Goal: Task Accomplishment & Management: Manage account settings

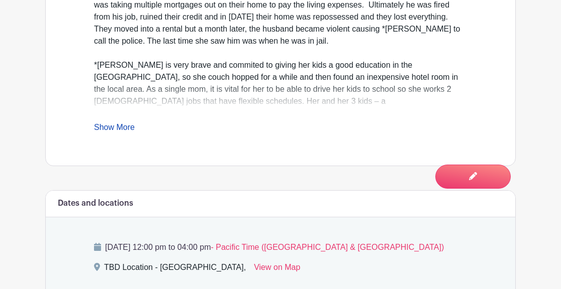
scroll to position [436, 0]
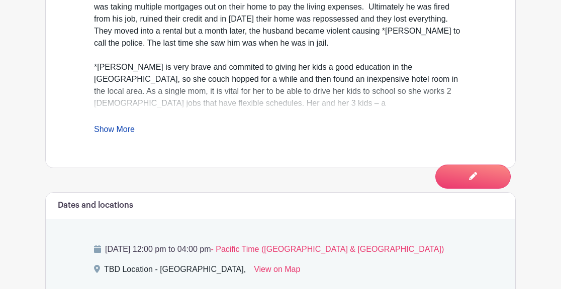
click at [118, 136] on link "Show More" at bounding box center [114, 131] width 41 height 13
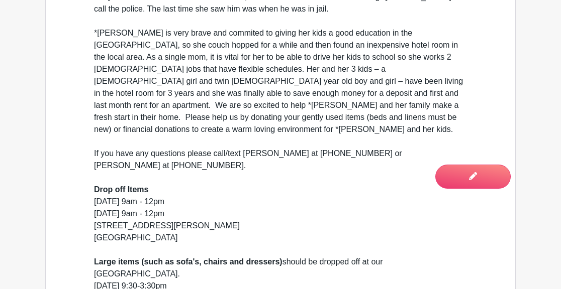
scroll to position [486, 0]
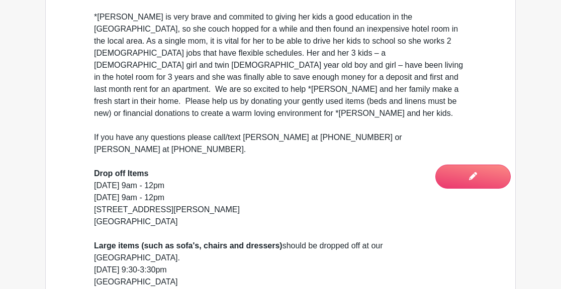
click at [445, 231] on div "If you have any questions please call/text [PERSON_NAME] at [PHONE_NUMBER] or […" at bounding box center [280, 222] width 373 height 205
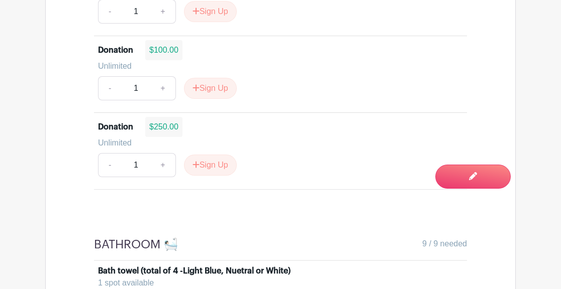
scroll to position [1201, 0]
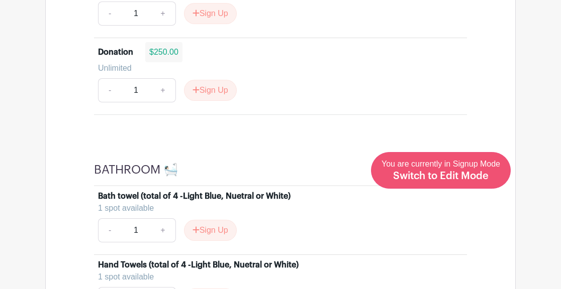
click at [488, 170] on div "You are currently in Signup Mode Switch to Edit Mode" at bounding box center [440, 170] width 119 height 25
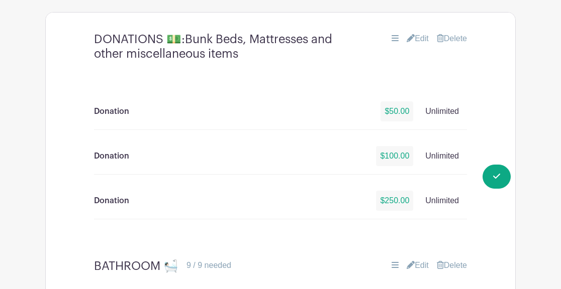
scroll to position [964, 0]
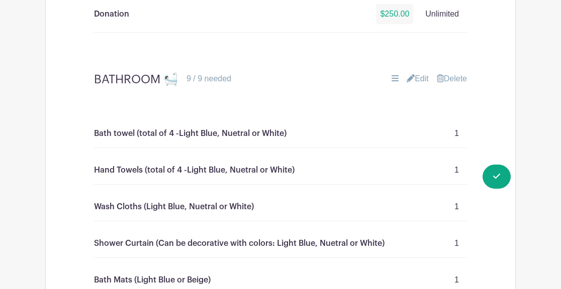
click at [252, 140] on p "Bath towel (total of 4 -Light Blue, Nuetral or White)" at bounding box center [190, 134] width 192 height 12
drag, startPoint x: 250, startPoint y: 141, endPoint x: 139, endPoint y: 141, distance: 110.5
click at [139, 140] on p "Bath towel (total of 4 -Light Blue, Nuetral or White)" at bounding box center [190, 134] width 192 height 12
click at [416, 85] on link "Edit" at bounding box center [417, 79] width 22 height 12
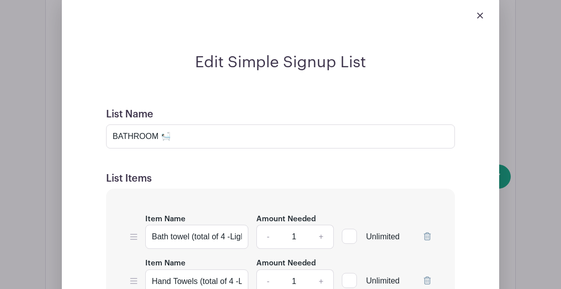
scroll to position [1135, 0]
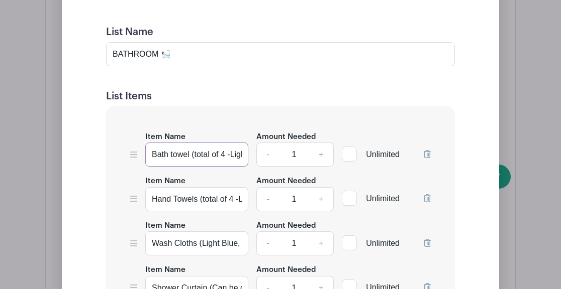
click at [233, 163] on input "Bath towel (total of 4 -Light Blue, Nuetral or White)" at bounding box center [196, 155] width 103 height 24
click at [189, 165] on input "Bath towel (Tan or White)" at bounding box center [196, 155] width 103 height 24
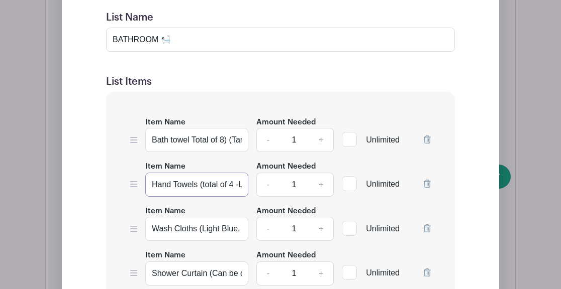
click at [220, 195] on input "Hand Towels (total of 4 -Light Blue, Nuetral or White)" at bounding box center [196, 185] width 103 height 24
click at [193, 148] on input "Bath towel Total of 8) (Tan or White)" at bounding box center [196, 140] width 103 height 24
type input "Bath towel (Total of 8) (Tan or White)"
click at [220, 196] on input "Hand Towels (total of 4 -Light Blue, Nuetral or White)" at bounding box center [196, 185] width 103 height 24
type input "Hand Towels (Tan or White)"
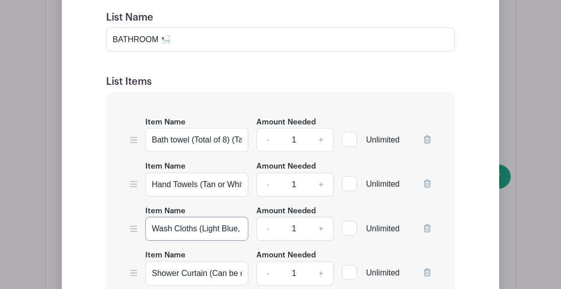
click at [241, 239] on input "Wash Cloths (Light Blue, Nuetral or White)" at bounding box center [196, 229] width 103 height 24
click at [199, 240] on input "Wash Cloths (Light Blue, Nuetral or White)" at bounding box center [196, 229] width 103 height 24
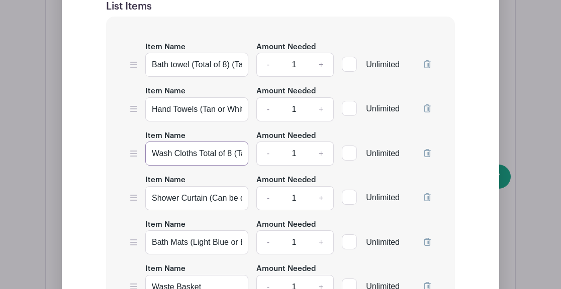
type input "Wash Cloths Total of 8 (Tan or White)"
click at [424, 201] on icon at bounding box center [426, 197] width 7 height 8
click at [241, 208] on input "Bath Mats (Light Blue or Beige)" at bounding box center [196, 198] width 103 height 24
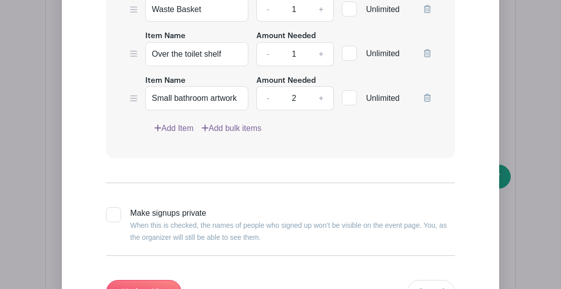
scroll to position [1548, 0]
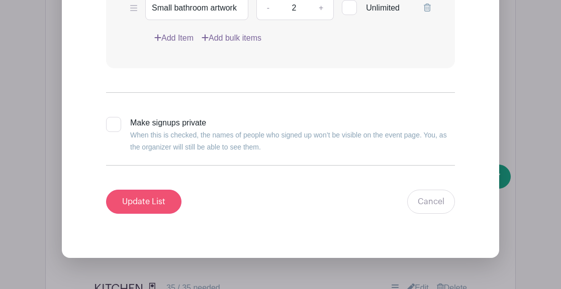
type input "Bath Mats (Tan)"
click at [136, 214] on input "Update List" at bounding box center [143, 202] width 75 height 24
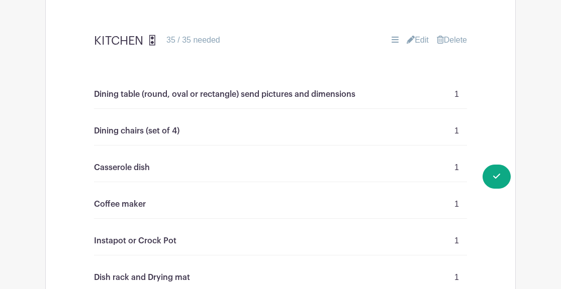
scroll to position [1333, 0]
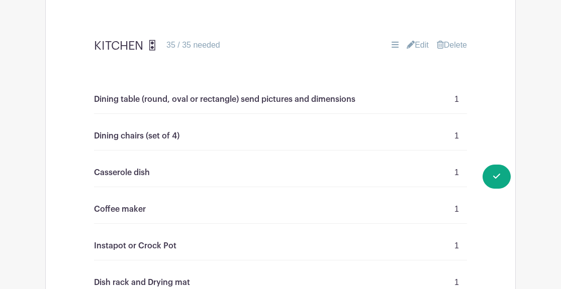
click at [415, 51] on link "Edit" at bounding box center [417, 45] width 22 height 12
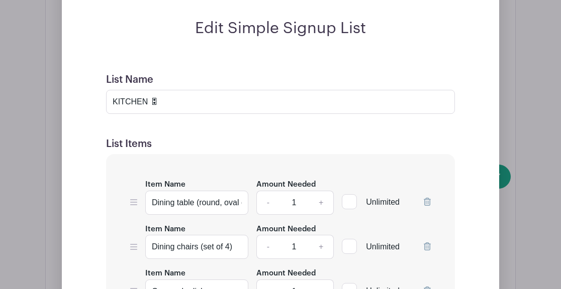
scroll to position [1440, 0]
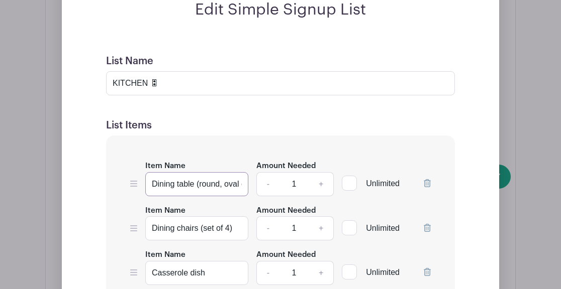
click at [153, 193] on input "Dining table (round, oval or rectangle) send pictures and dimensions" at bounding box center [196, 184] width 103 height 24
click at [199, 194] on input "Dining table (round, oval or rectangle) send pictures and dimensions" at bounding box center [196, 184] width 103 height 24
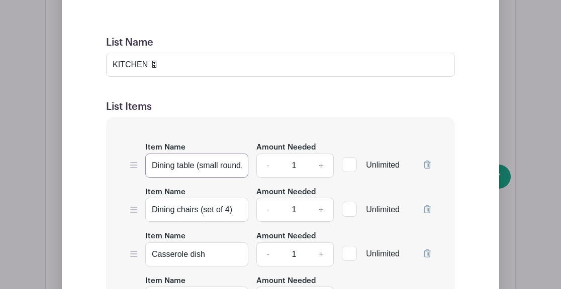
scroll to position [1537, 0]
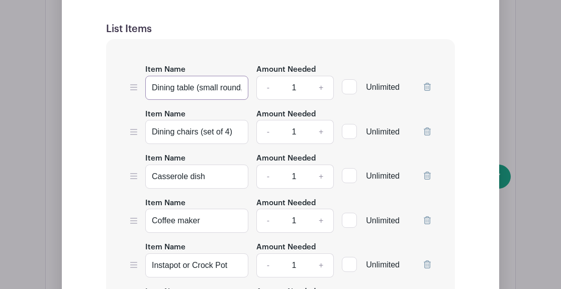
type input "Dining table (small round, oval or rectangle) send pictures and dimensions"
click at [317, 184] on link "+" at bounding box center [320, 177] width 25 height 24
type input "2"
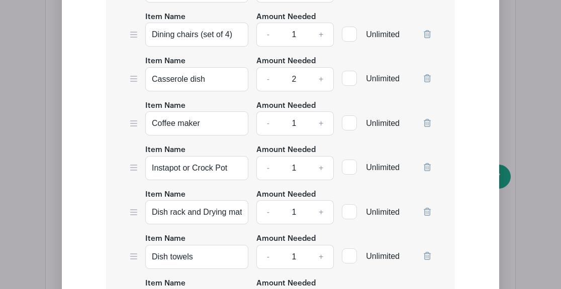
scroll to position [1657, 0]
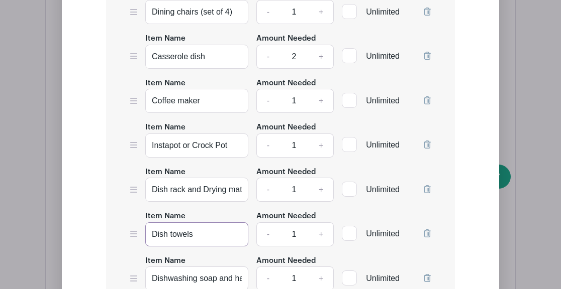
click at [220, 242] on input "Dish towels" at bounding box center [196, 234] width 103 height 24
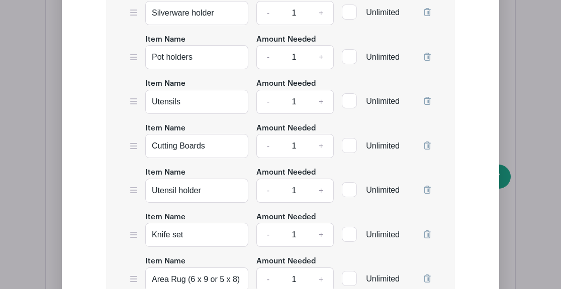
scroll to position [2402, 0]
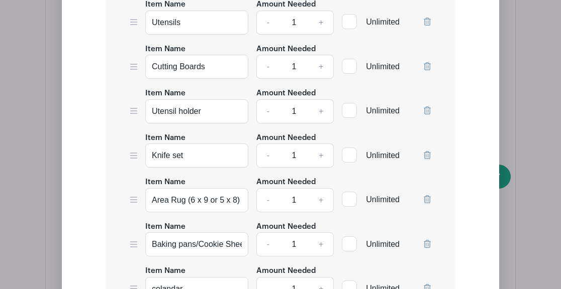
type input "Dish towels (tan)"
click at [209, 212] on input "Area Rug (6 x 9 or 5 x 8) neutral" at bounding box center [196, 200] width 103 height 24
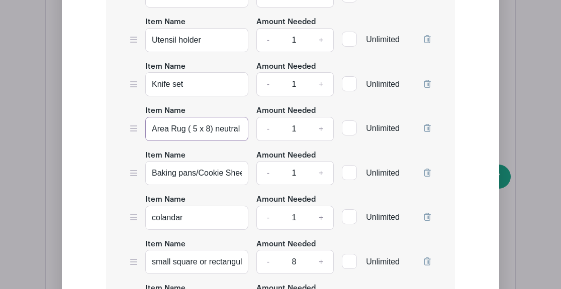
scroll to position [2484, 0]
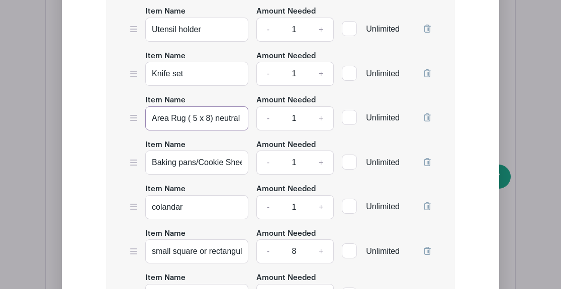
type input "Area Rug ( 5 x 8) neutral"
click at [221, 264] on input "small square or rectangular baskets for shelves" at bounding box center [196, 252] width 103 height 24
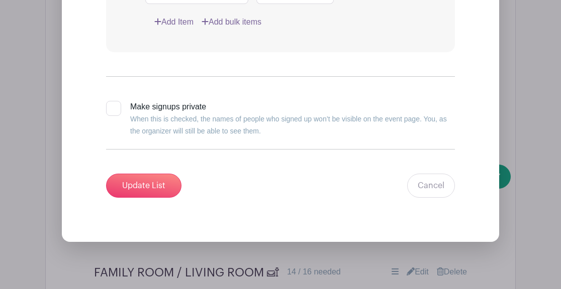
scroll to position [2818, 0]
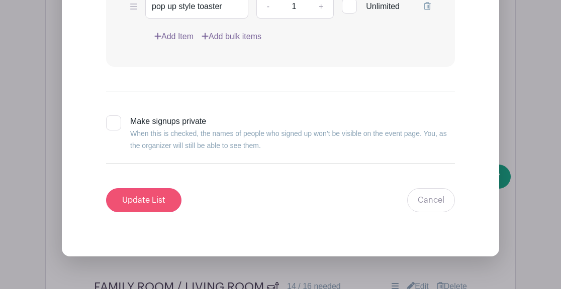
click at [137, 212] on input "Update List" at bounding box center [143, 200] width 75 height 24
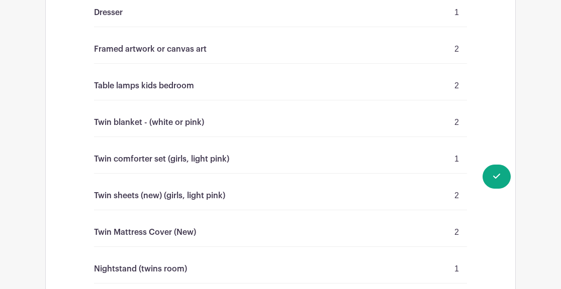
scroll to position [3811, 0]
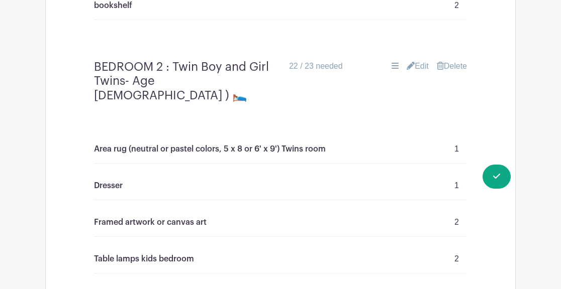
click at [416, 72] on link "Edit" at bounding box center [417, 66] width 22 height 12
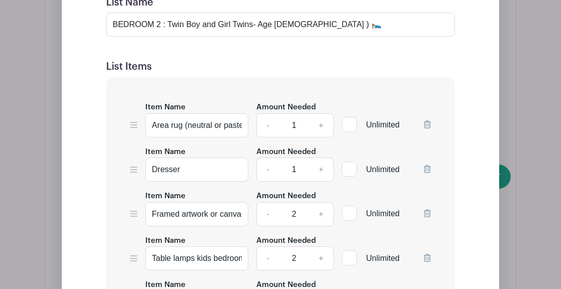
scroll to position [4000, 0]
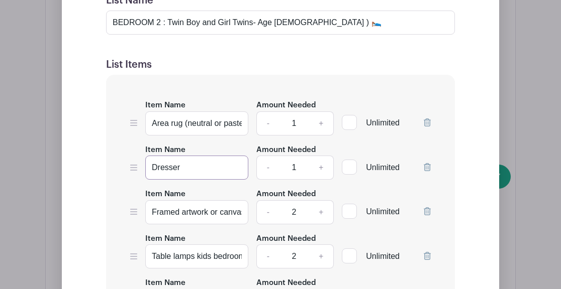
click at [152, 180] on input "Dresser" at bounding box center [196, 168] width 103 height 24
type input "TallDresser"
click at [224, 136] on input "Area rug (neutral or pastel colors, 5 x 8 or 6' x 9') Twins room" at bounding box center [196, 123] width 103 height 24
click at [190, 136] on input "Area rug (neutral colors, 5 x 8 or 6' x 9') Twins room" at bounding box center [196, 123] width 103 height 24
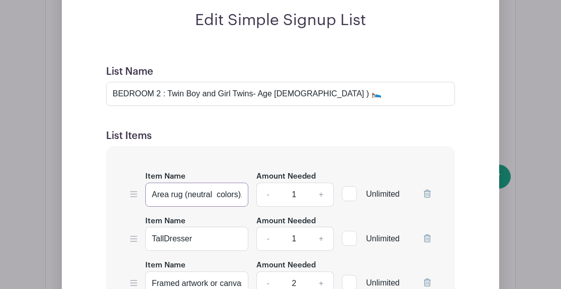
scroll to position [3931, 0]
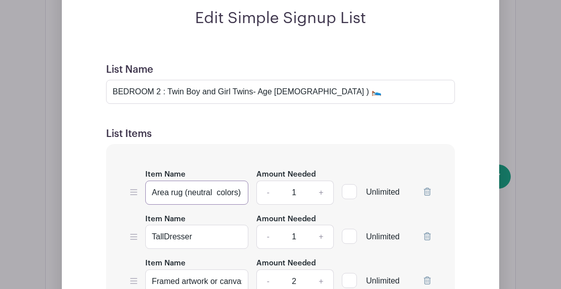
type input "Area rug (neutral colors) , 5 x 8 or 6' x 9') Twins room"
click at [163, 249] on input "TallDresser" at bounding box center [196, 237] width 103 height 24
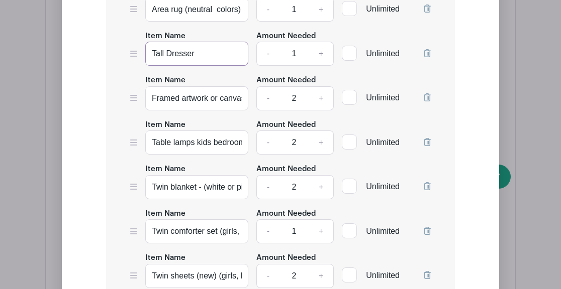
scroll to position [4133, 0]
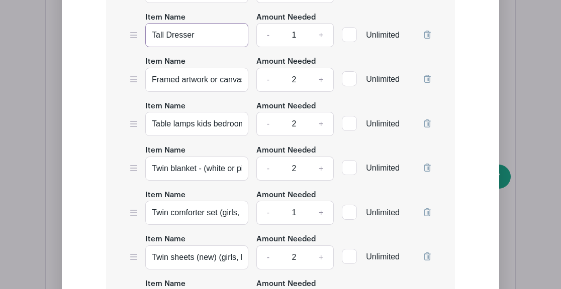
type input "Tall Dresser"
drag, startPoint x: 227, startPoint y: 193, endPoint x: 238, endPoint y: 194, distance: 10.6
click at [238, 181] on input "Twin blanket - (white or pink)" at bounding box center [196, 169] width 103 height 24
click at [228, 222] on div "Item Name Twin comforter set (girls, light pink)" at bounding box center [196, 207] width 103 height 37
click at [222, 225] on input "Twin comforter set (girls, light pink)" at bounding box center [196, 213] width 103 height 24
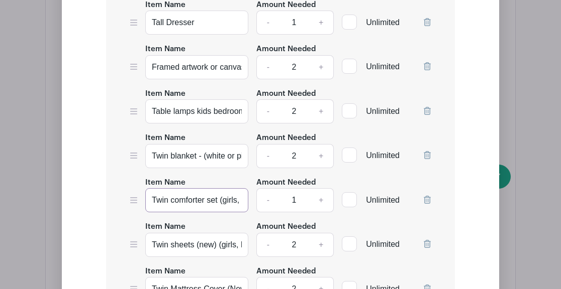
scroll to position [4182, 0]
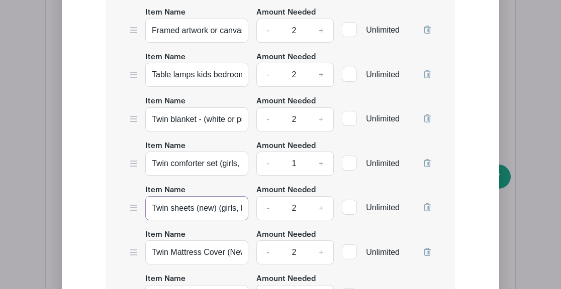
click at [220, 220] on input "Twin sheets (new) (girls, light pink)" at bounding box center [196, 208] width 103 height 24
click at [263, 220] on link "-" at bounding box center [267, 208] width 23 height 24
type input "1"
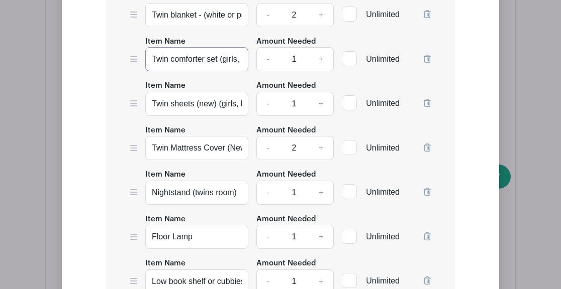
click at [240, 71] on input "Twin comforter set (girls, light pink)" at bounding box center [196, 59] width 103 height 24
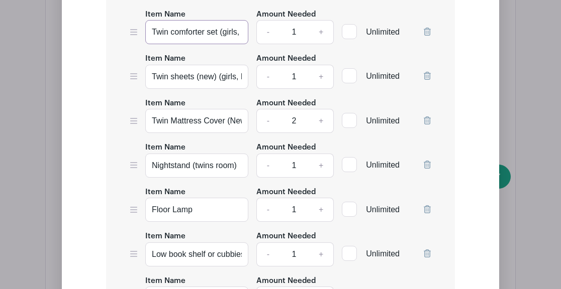
scroll to position [4336, 0]
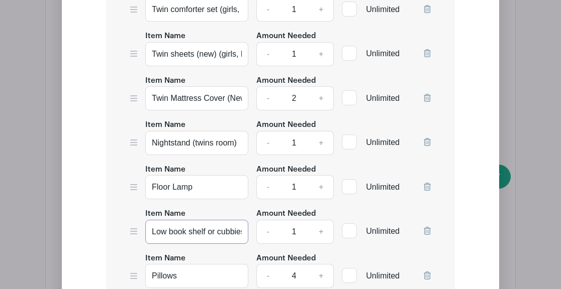
click at [153, 244] on input "Low book shelf or cubbies" at bounding box center [196, 232] width 103 height 24
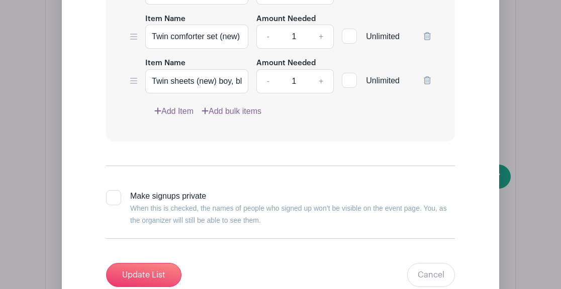
scroll to position [4741, 0]
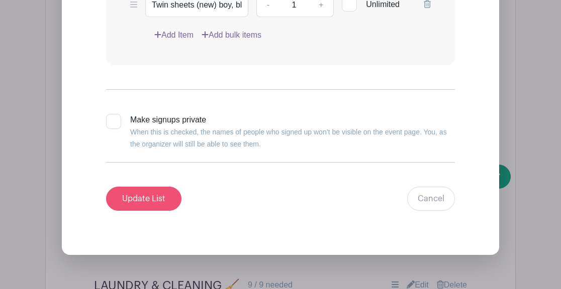
type input "Sm Low book shelf or cubbies"
click at [117, 211] on input "Update List" at bounding box center [143, 199] width 75 height 24
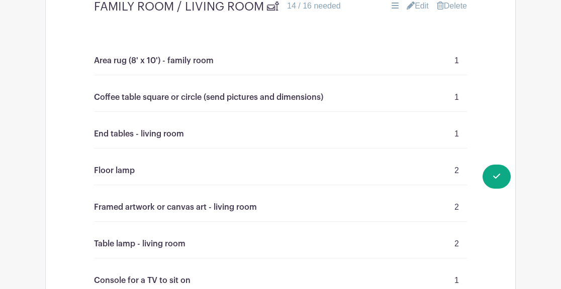
scroll to position [2459, 0]
